Goal: Book appointment/travel/reservation

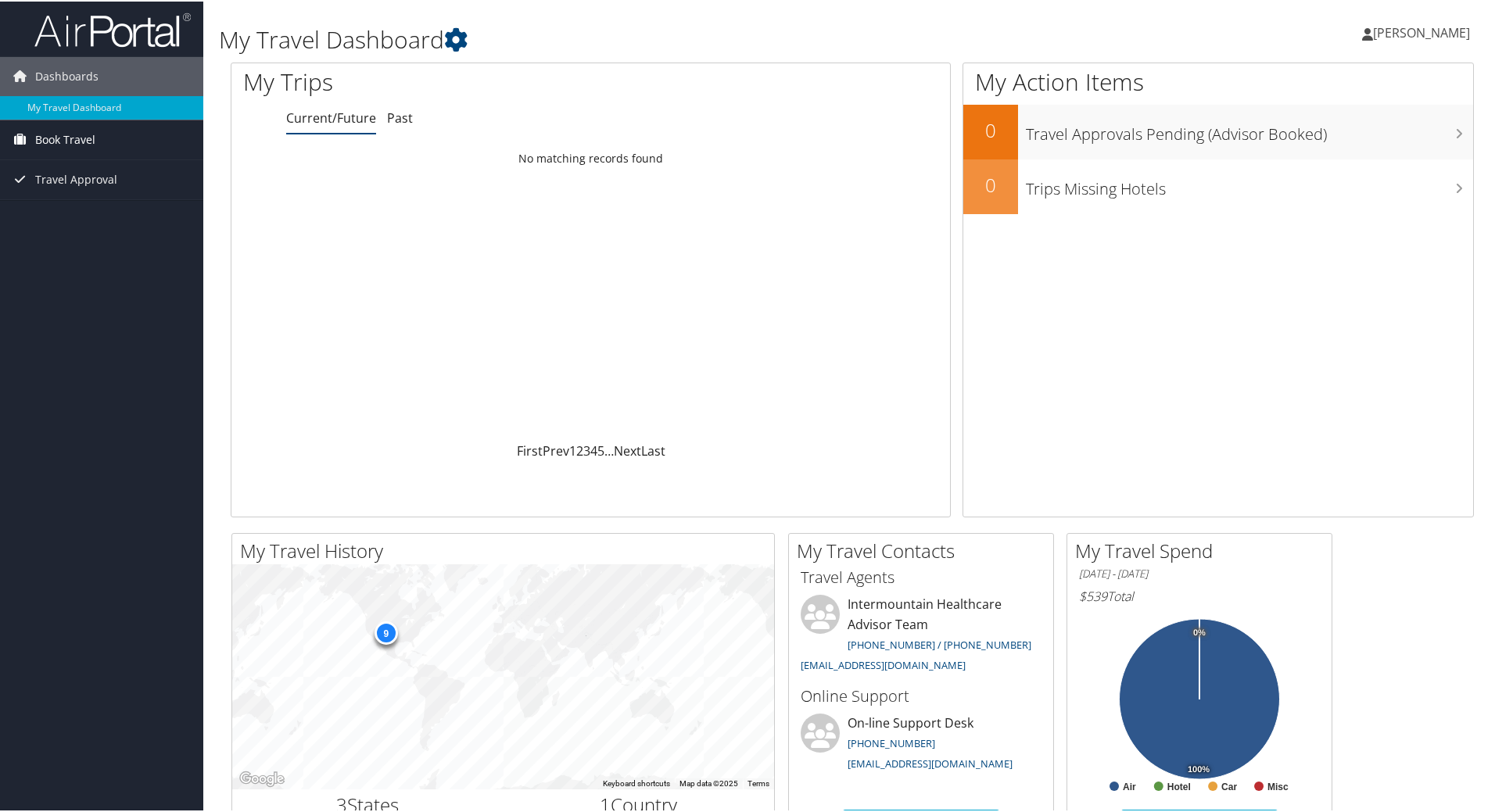
click at [92, 138] on span "Book Travel" at bounding box center [65, 139] width 61 height 39
click at [106, 190] on link "Book/Manage Online Trips" at bounding box center [102, 194] width 204 height 24
